Goal: Feedback & Contribution: Submit feedback/report problem

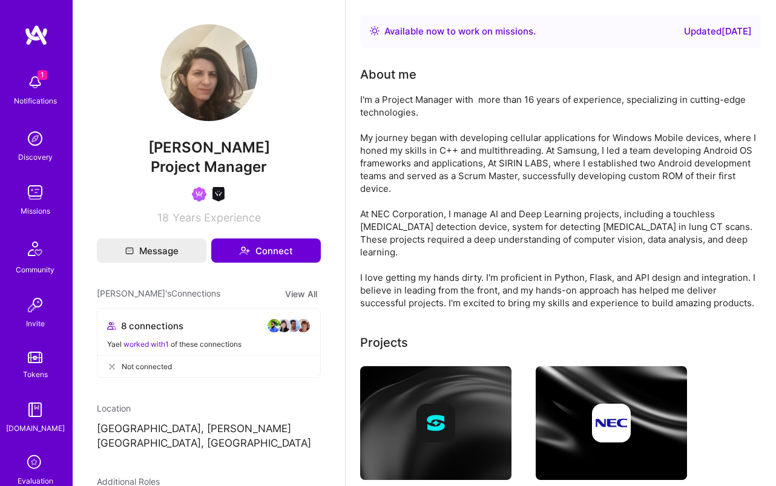
scroll to position [253, 0]
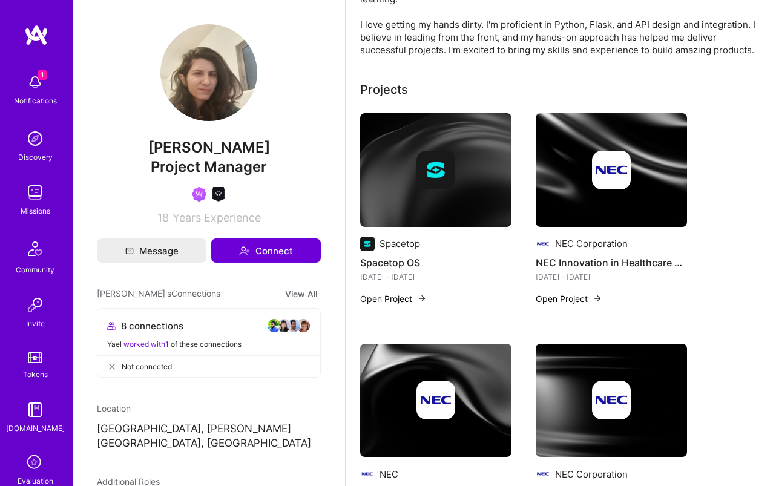
click at [160, 342] on span "worked with 1" at bounding box center [145, 344] width 45 height 9
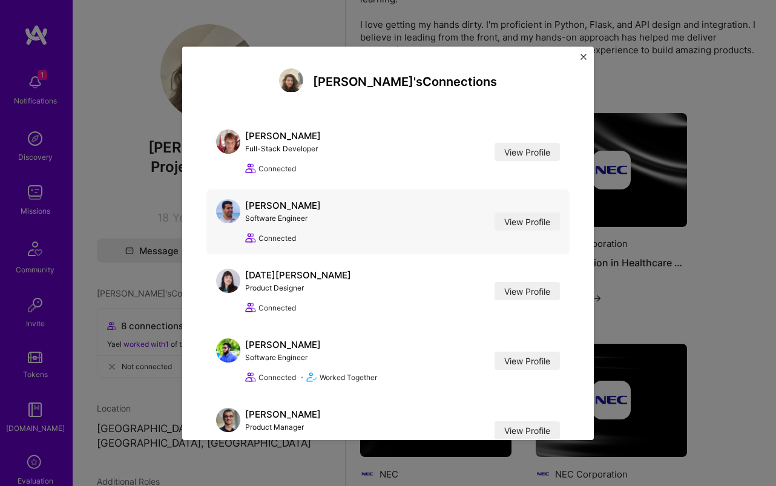
scroll to position [0, 0]
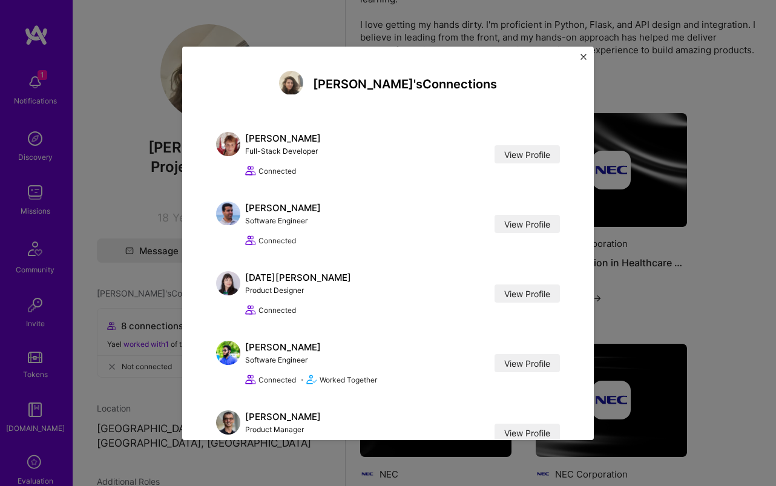
click at [583, 55] on img "Close" at bounding box center [584, 57] width 6 height 6
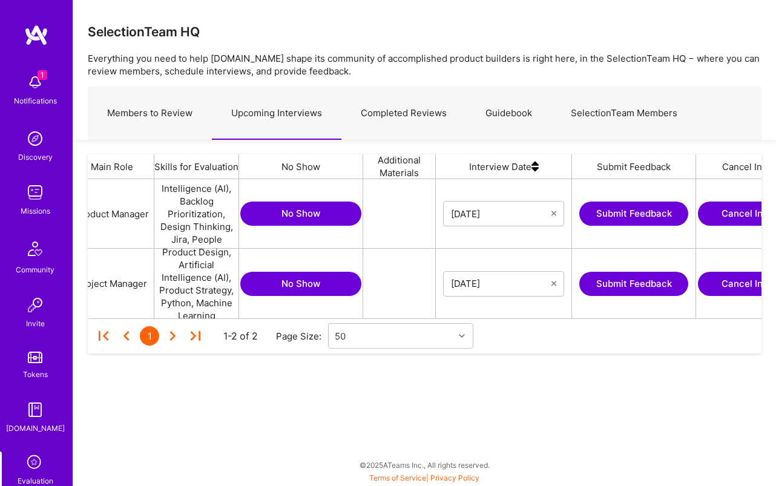
scroll to position [0, 292]
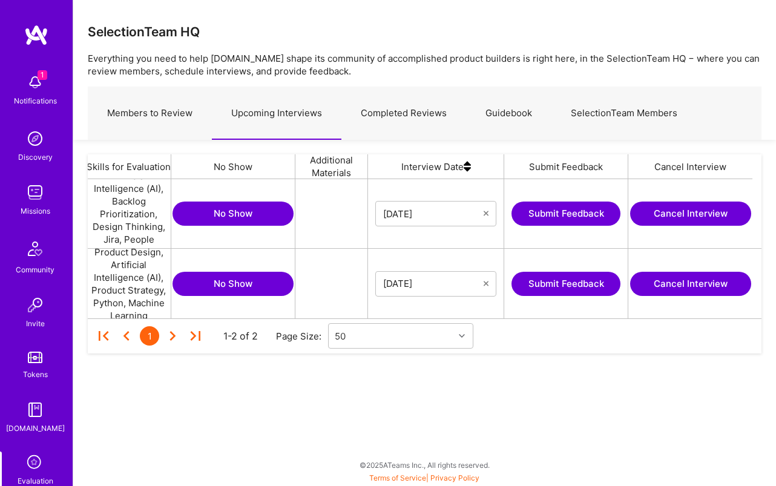
click at [572, 288] on button "Submit Feedback" at bounding box center [566, 284] width 109 height 24
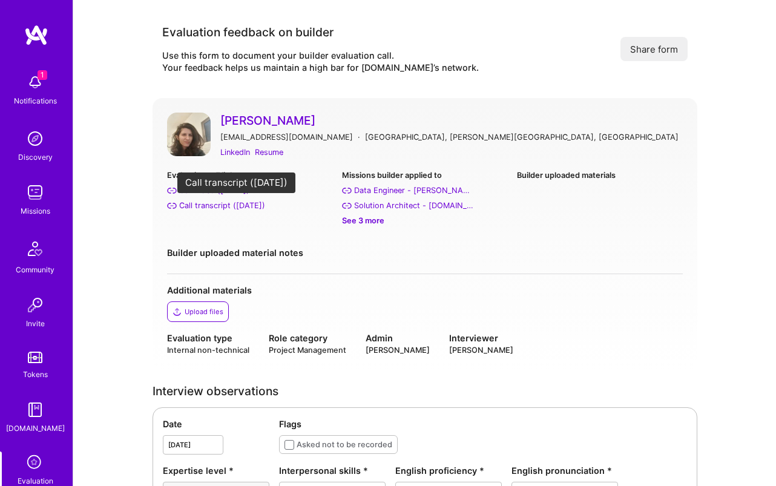
click at [226, 207] on div "Call transcript (Sep 25, 2025)" at bounding box center [222, 205] width 86 height 13
click at [370, 220] on div "See 3 more" at bounding box center [424, 220] width 165 height 13
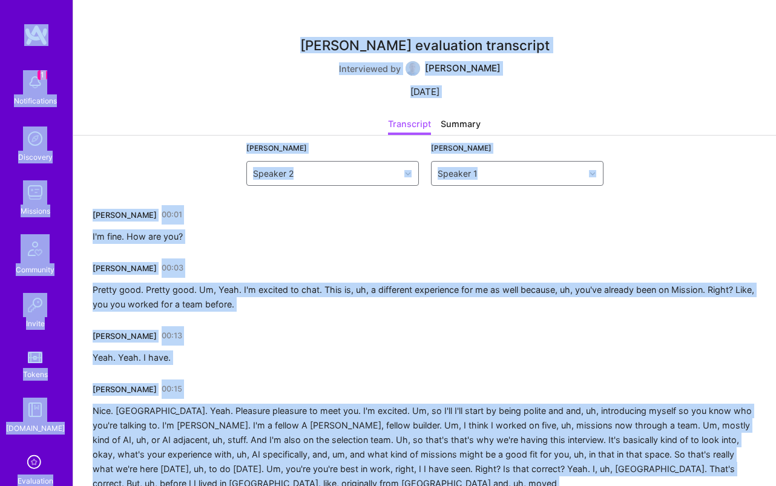
copy body "1 Notifications Discovery Missions Community Invite Tokens A.Guide Evaluation P…"
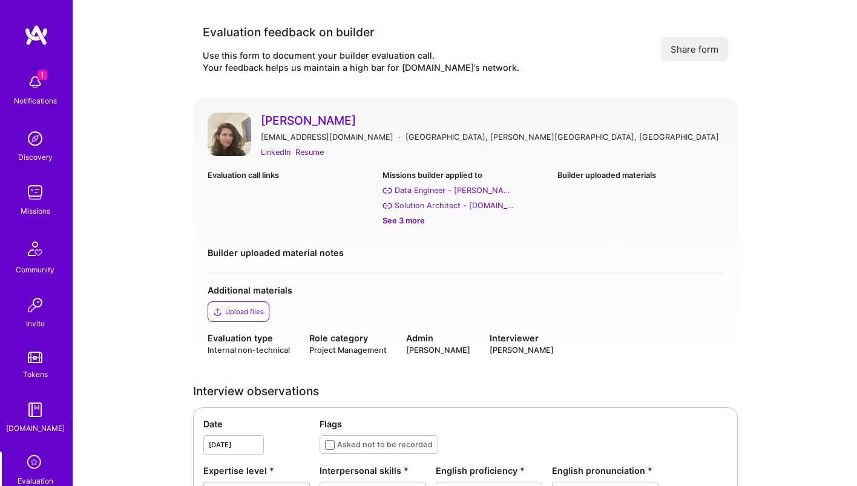
scroll to position [927, 0]
